Goal: Transaction & Acquisition: Purchase product/service

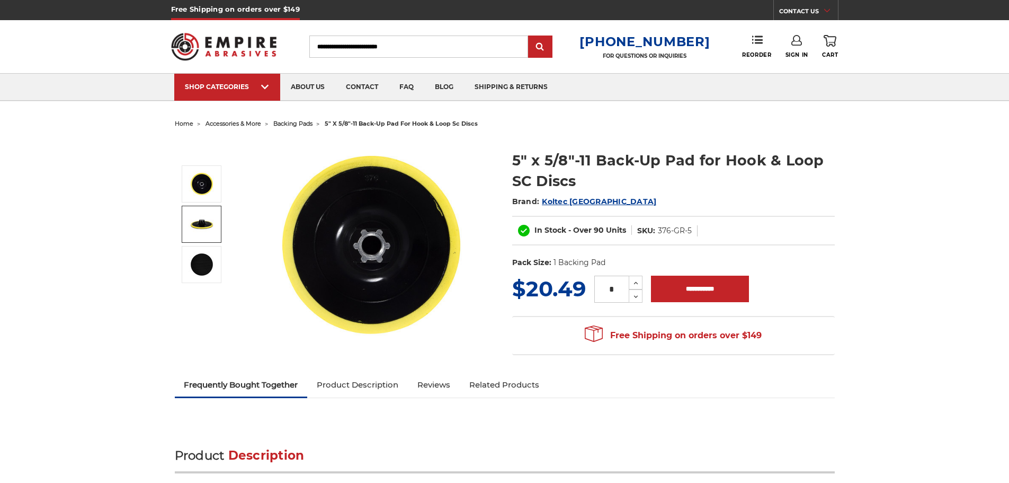
click at [199, 218] on img at bounding box center [202, 224] width 26 height 26
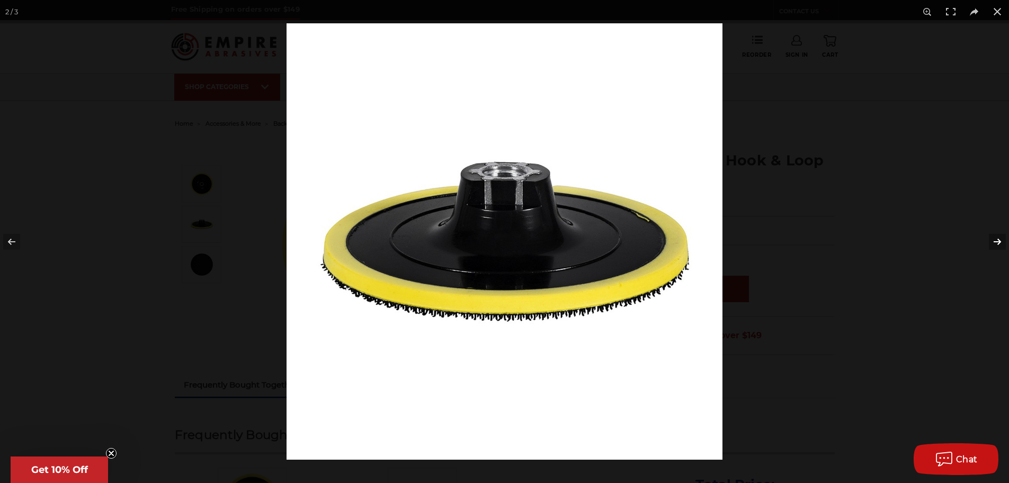
click at [995, 236] on button at bounding box center [990, 241] width 37 height 53
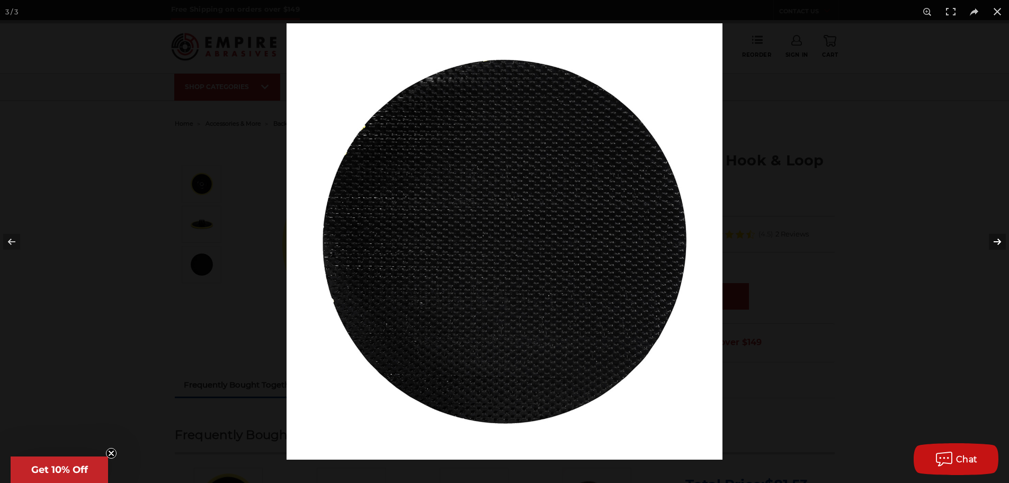
click at [995, 236] on button at bounding box center [990, 241] width 37 height 53
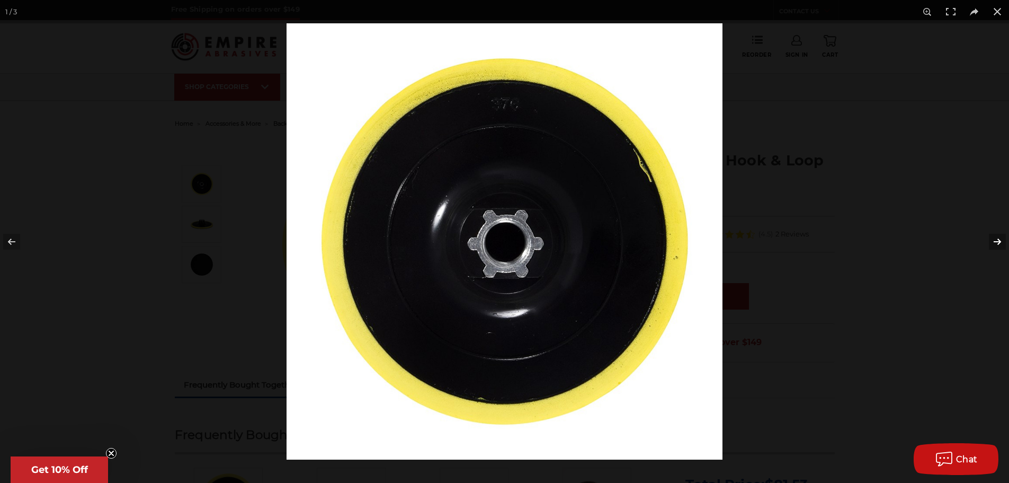
click at [995, 236] on button at bounding box center [990, 241] width 37 height 53
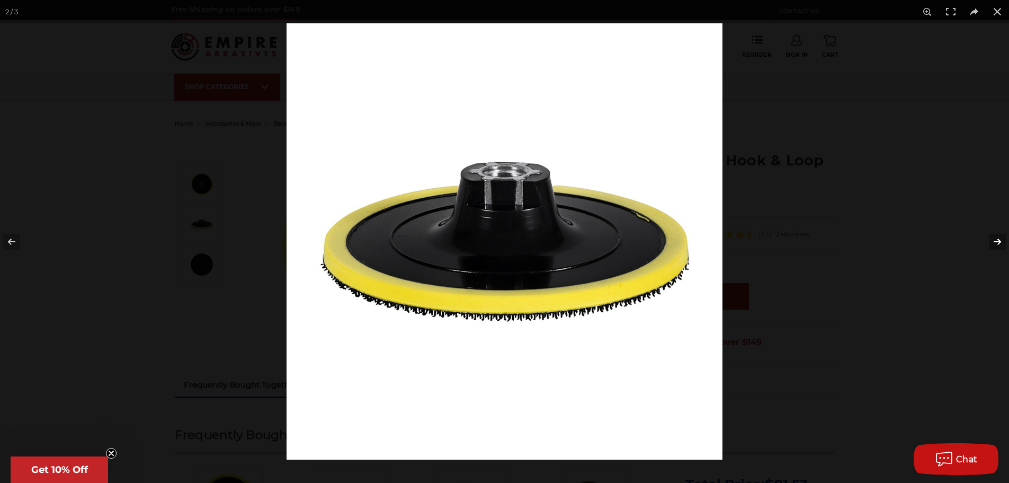
click at [995, 236] on button at bounding box center [990, 241] width 37 height 53
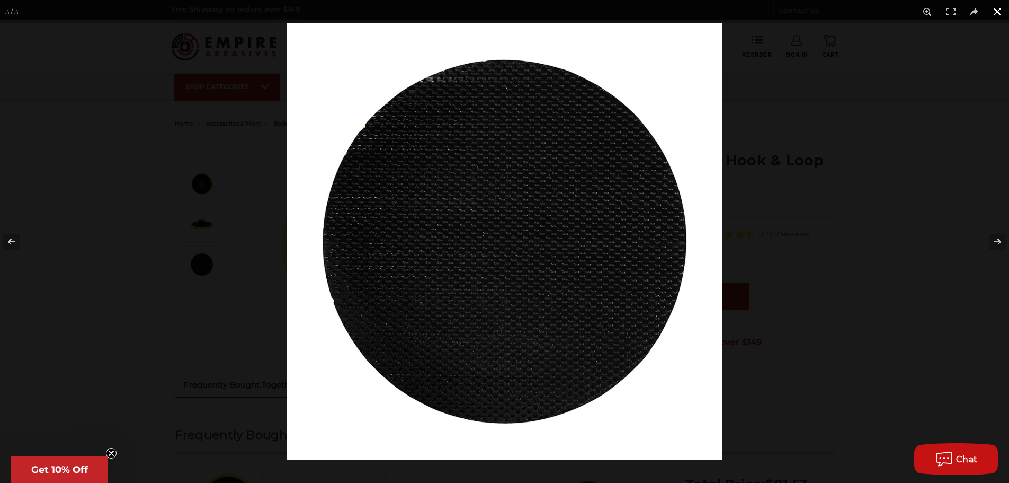
click at [999, 12] on button at bounding box center [997, 11] width 23 height 23
